Goal: Information Seeking & Learning: Learn about a topic

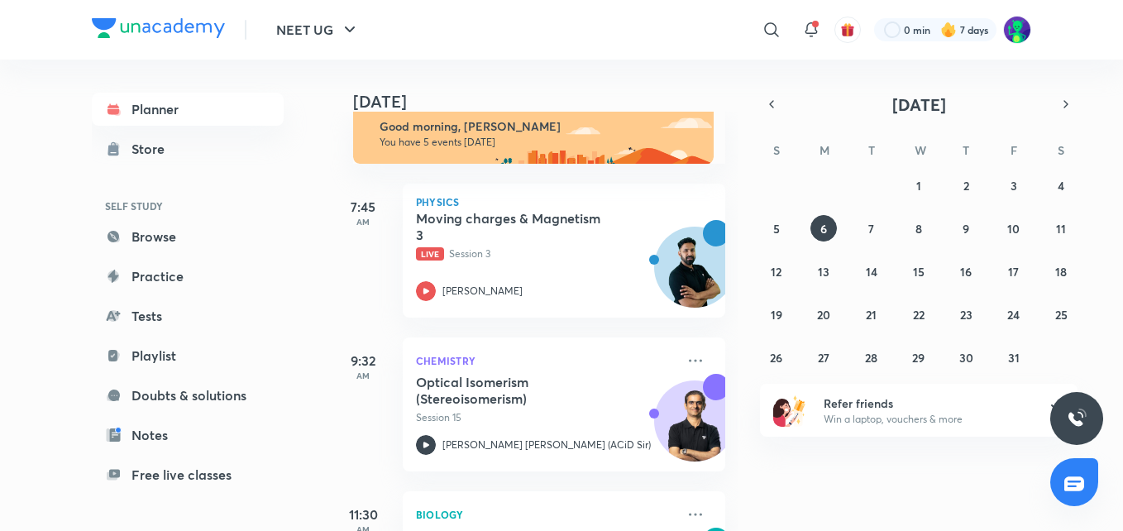
scroll to position [28, 0]
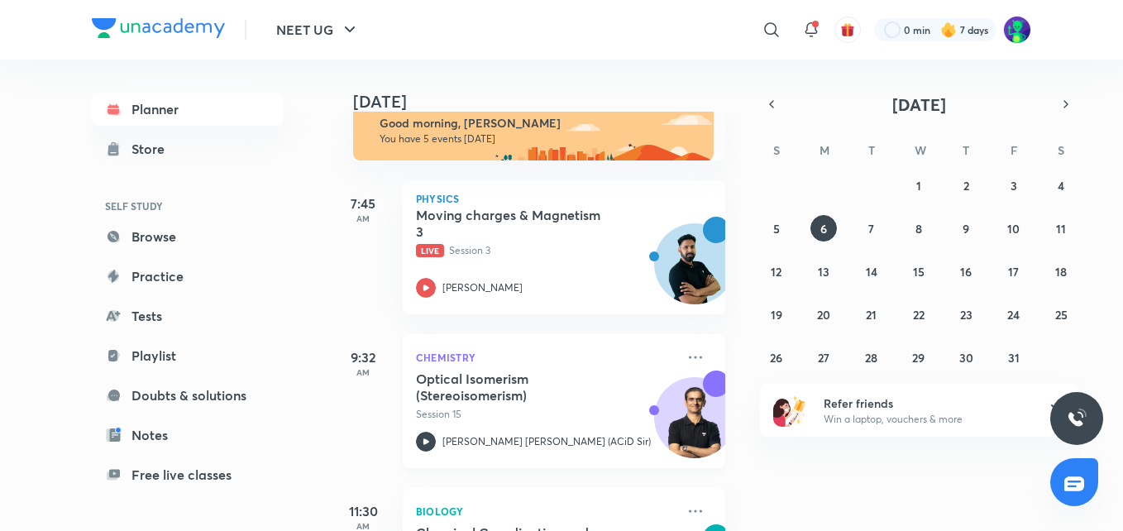
click at [481, 370] on div "Chemistry Optical Isomerism (Stereoisomerism) Session 15 [PERSON_NAME] [PERSON_…" at bounding box center [564, 401] width 323 height 134
click at [452, 385] on h5 "Optical Isomerism (Stereoisomerism)" at bounding box center [519, 387] width 206 height 33
